Goal: Find specific page/section: Find specific page/section

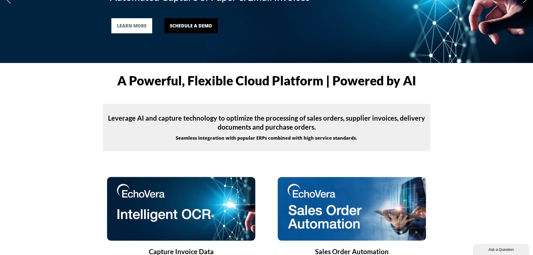
scroll to position [140, 0]
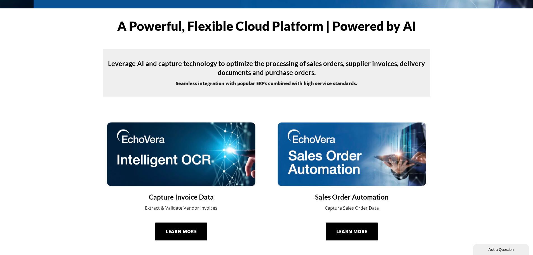
click at [139, 160] on img at bounding box center [181, 153] width 150 height 65
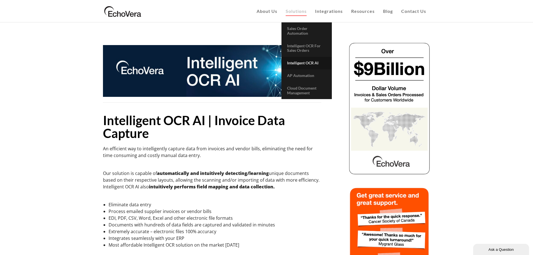
click at [309, 63] on span "Intelligent OCR AI" at bounding box center [302, 62] width 31 height 5
